Goal: Information Seeking & Learning: Understand process/instructions

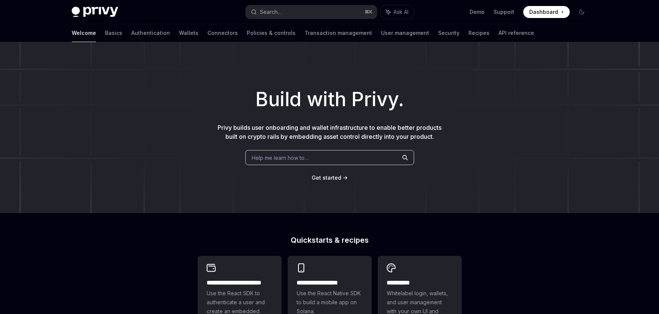
click at [302, 159] on span "Help me learn how to…" at bounding box center [280, 158] width 57 height 8
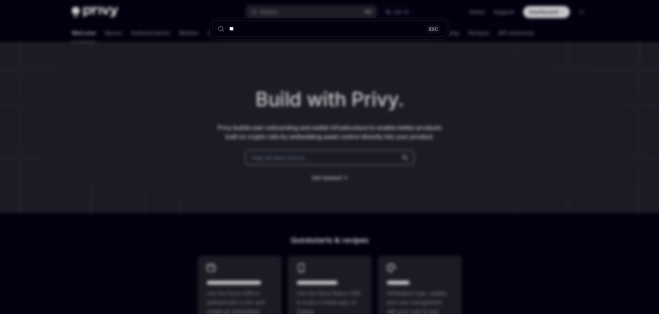
type input "***"
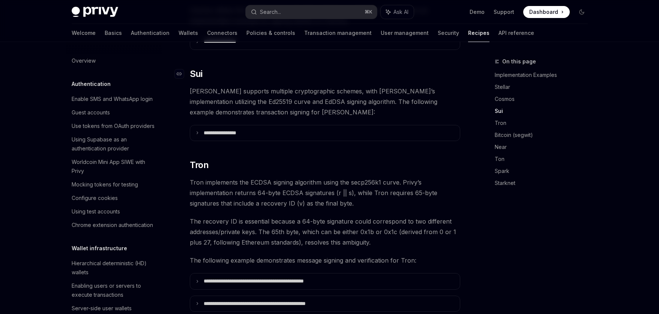
scroll to position [180, 0]
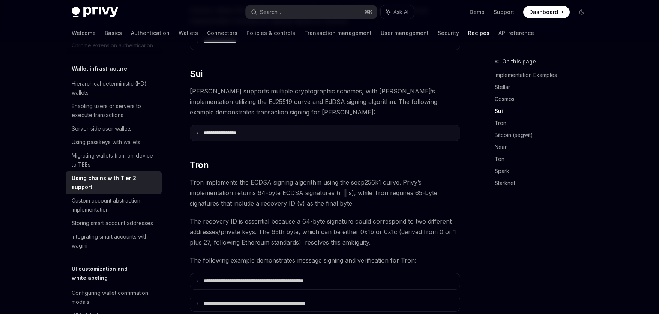
click at [199, 125] on summary "**********" at bounding box center [325, 133] width 270 height 16
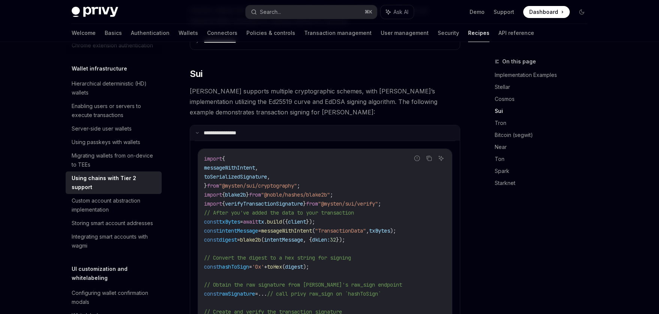
click at [204, 130] on p "**********" at bounding box center [228, 133] width 49 height 7
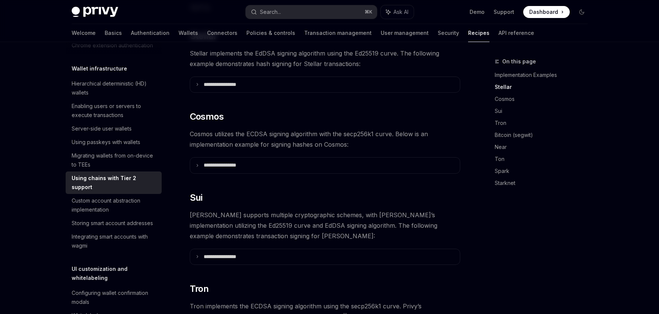
scroll to position [311, 0]
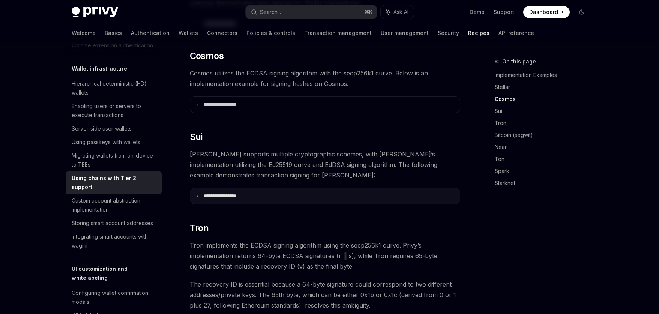
click at [199, 188] on summary "**********" at bounding box center [325, 196] width 270 height 16
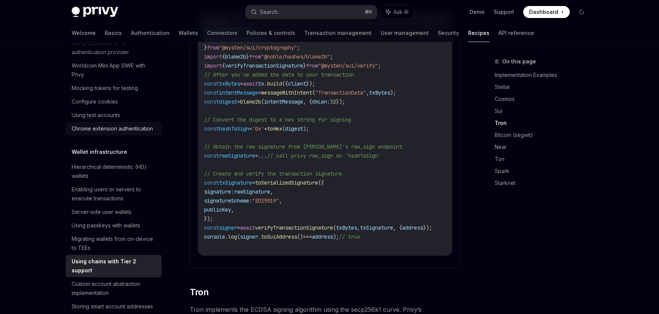
scroll to position [0, 0]
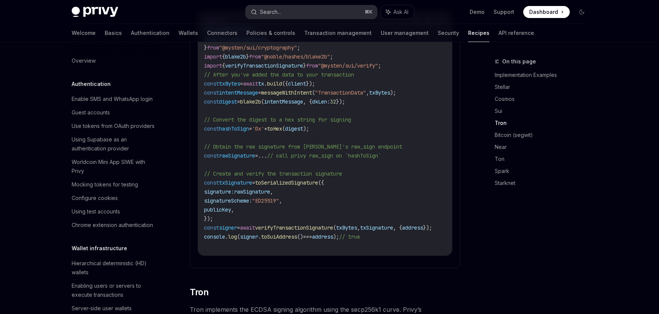
click at [282, 12] on button "Search... ⌘ K" at bounding box center [311, 11] width 131 height 13
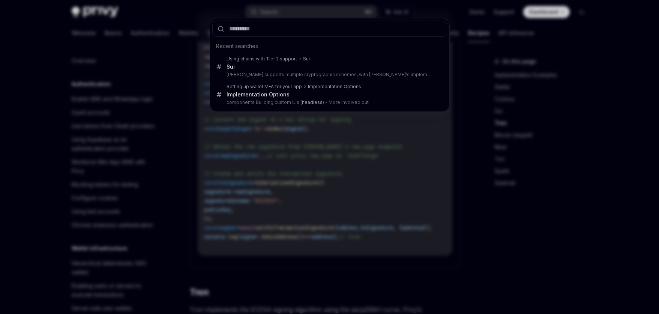
click at [170, 10] on div "Recent searches Using chains with Tier 2 support Sui Sui Sui supports multiple …" at bounding box center [329, 157] width 659 height 314
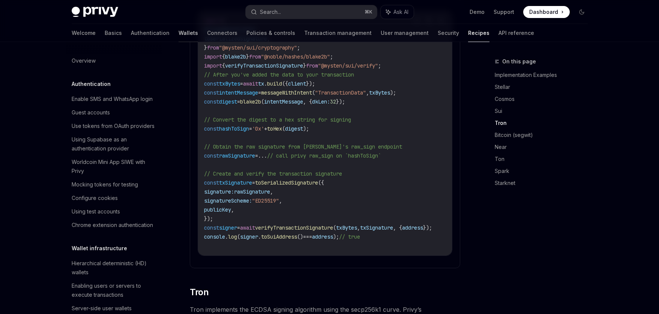
click at [178, 31] on link "Wallets" at bounding box center [187, 33] width 19 height 18
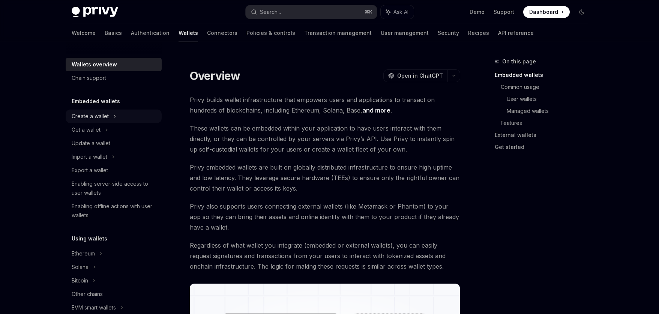
click at [105, 117] on div "Create a wallet" at bounding box center [90, 116] width 37 height 9
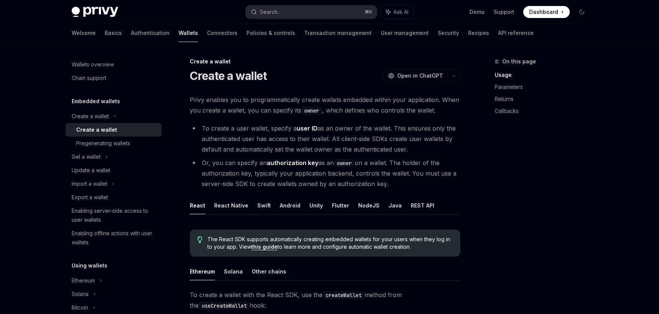
click at [109, 128] on div "Create a wallet" at bounding box center [96, 129] width 41 height 9
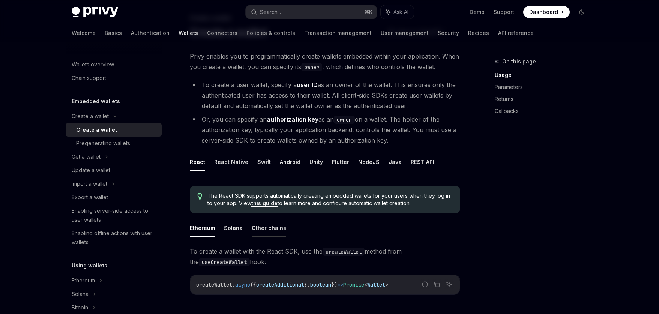
scroll to position [48, 0]
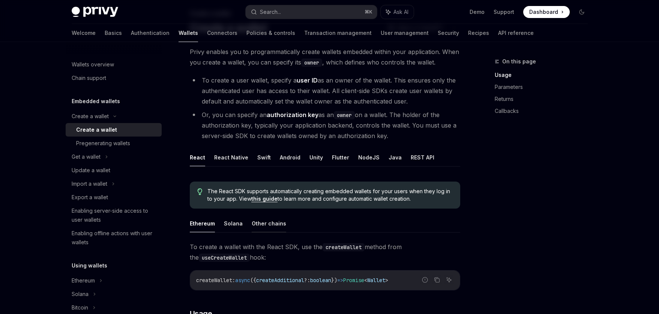
click at [267, 226] on button "Other chains" at bounding box center [269, 223] width 34 height 18
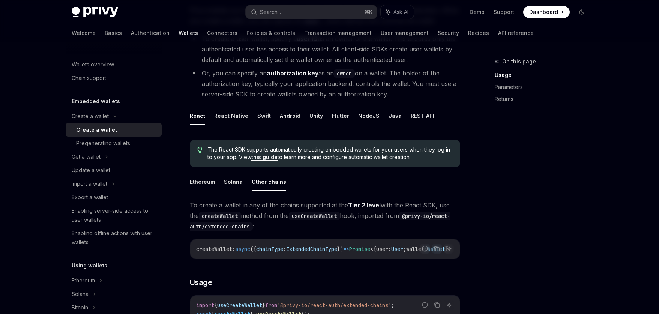
scroll to position [91, 0]
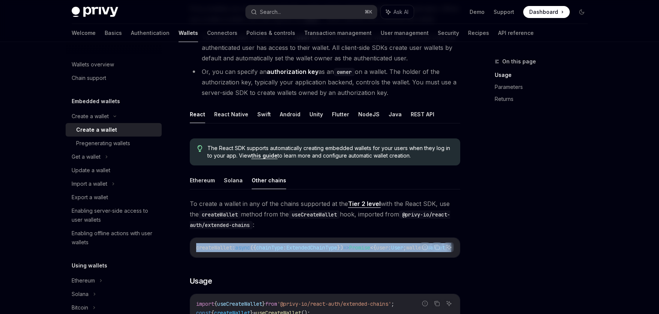
drag, startPoint x: 394, startPoint y: 256, endPoint x: 418, endPoint y: 258, distance: 24.4
click at [418, 258] on div "Report incorrect code Copy Ask AI createWallet : async ({ chainType : ExtendedC…" at bounding box center [325, 247] width 270 height 20
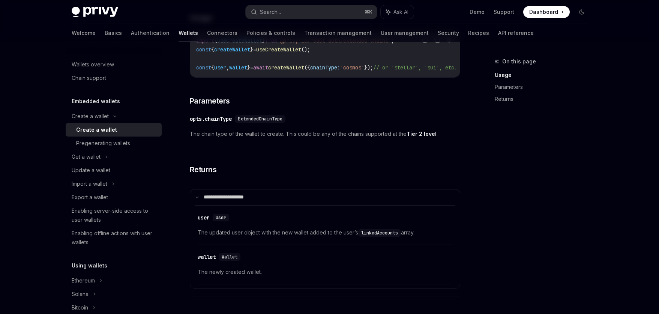
scroll to position [358, 0]
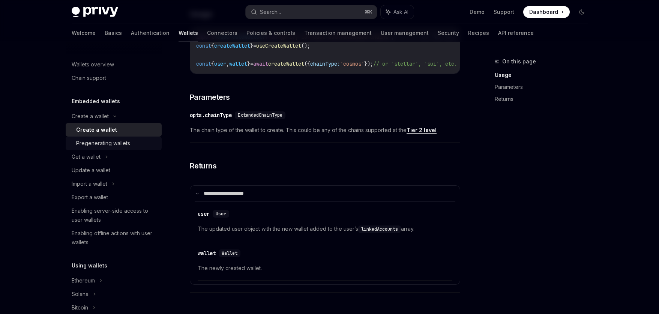
click at [128, 145] on div "Pregenerating wallets" at bounding box center [103, 143] width 54 height 9
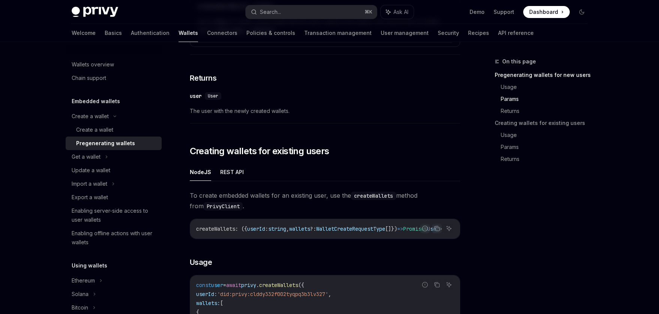
scroll to position [767, 0]
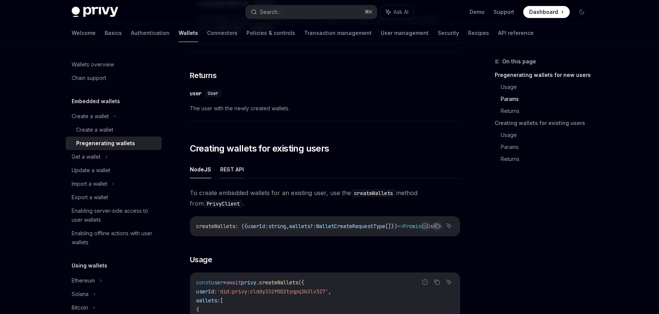
click at [234, 175] on button "REST API" at bounding box center [232, 169] width 24 height 18
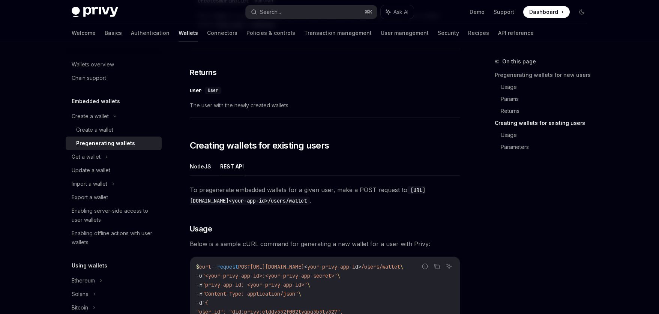
scroll to position [867, 0]
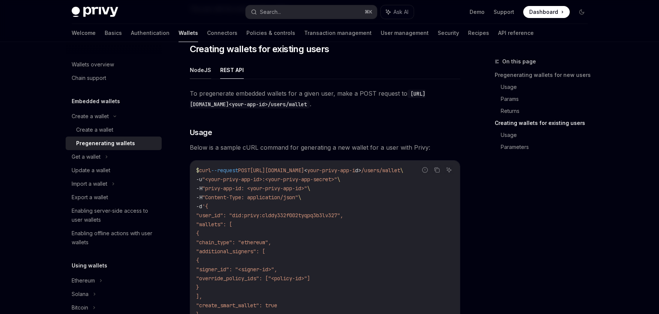
click at [204, 75] on button "NodeJS" at bounding box center [200, 70] width 21 height 18
type textarea "*"
